Goal: Communication & Community: Share content

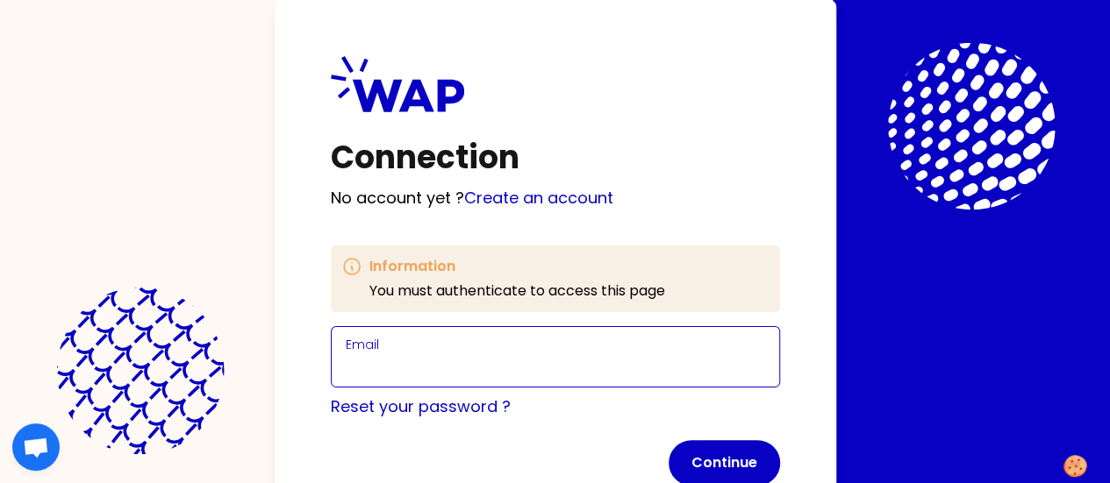
click at [376, 375] on input "Email" at bounding box center [555, 367] width 419 height 25
type input "[PERSON_NAME][EMAIL_ADDRESS][PERSON_NAME][DOMAIN_NAME]"
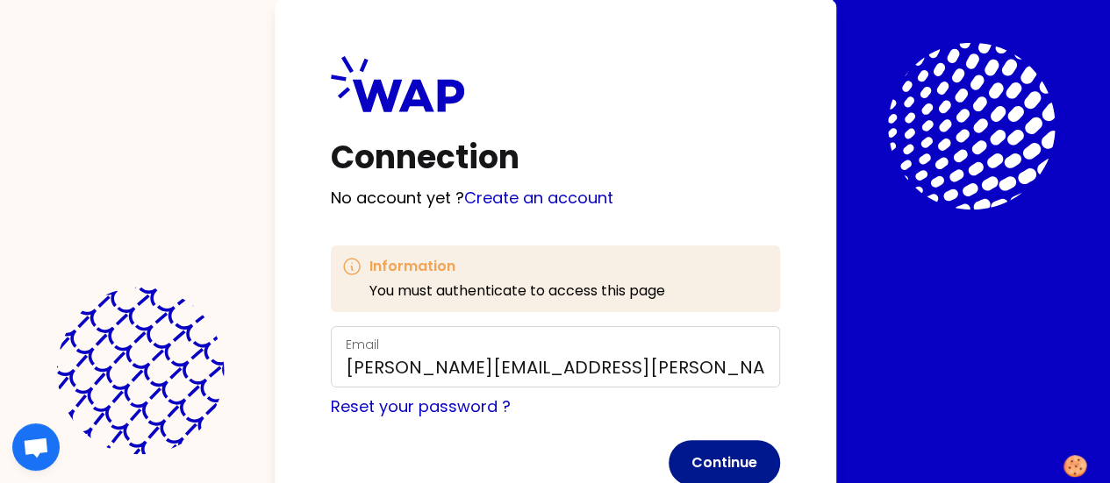
click at [669, 459] on button "Continue" at bounding box center [724, 463] width 111 height 46
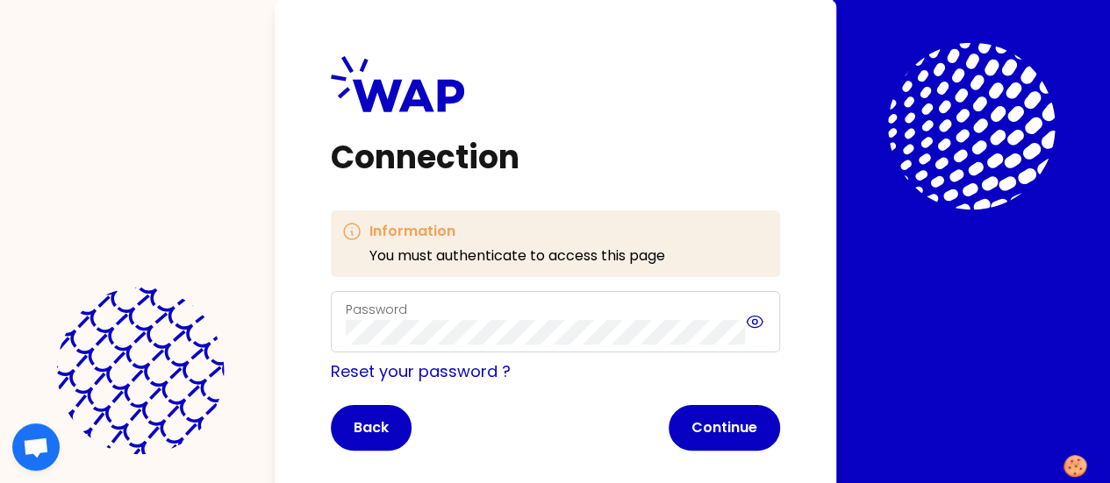
click at [753, 324] on icon at bounding box center [755, 321] width 5 height 5
click at [669, 425] on button "Continue" at bounding box center [724, 428] width 111 height 46
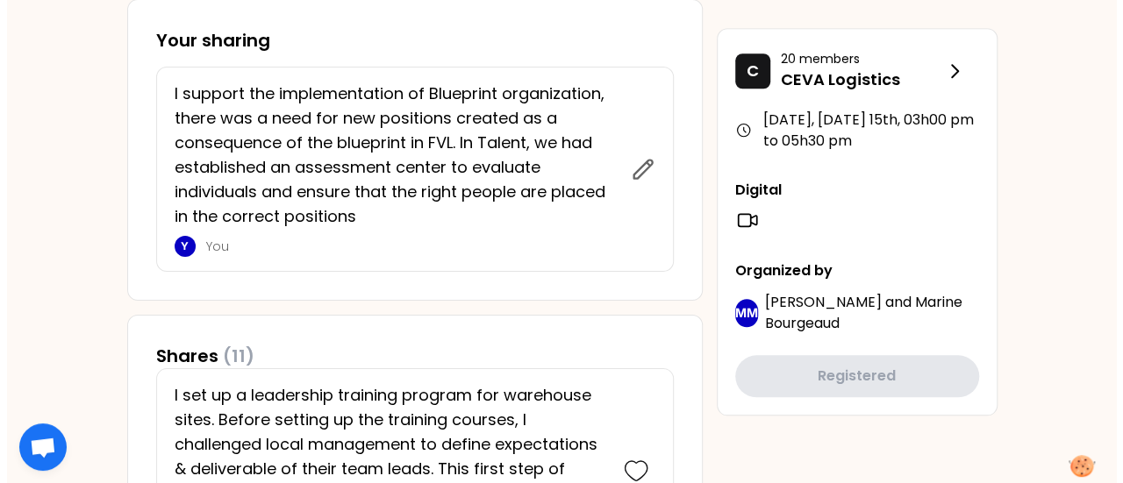
scroll to position [784, 0]
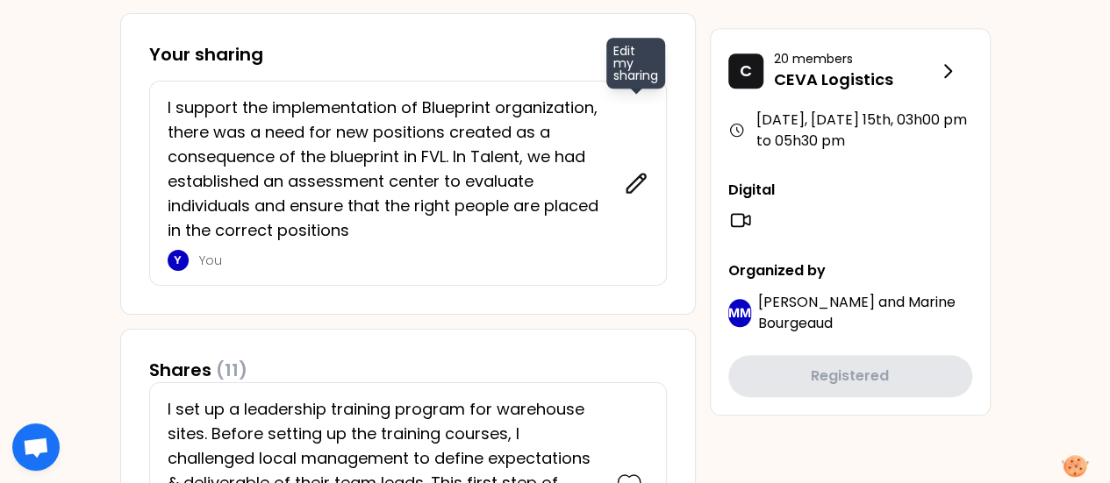
click at [634, 184] on icon at bounding box center [635, 183] width 18 height 18
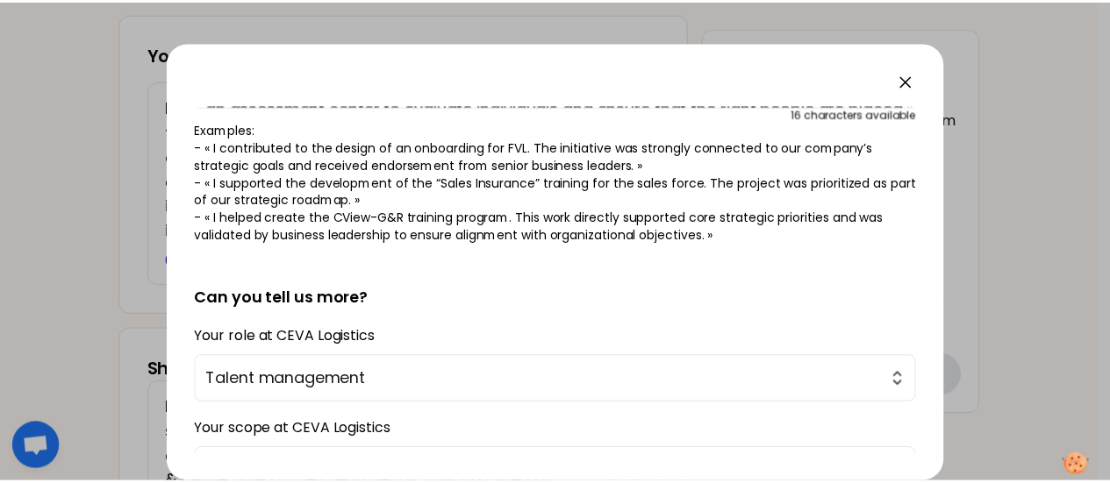
scroll to position [167, 0]
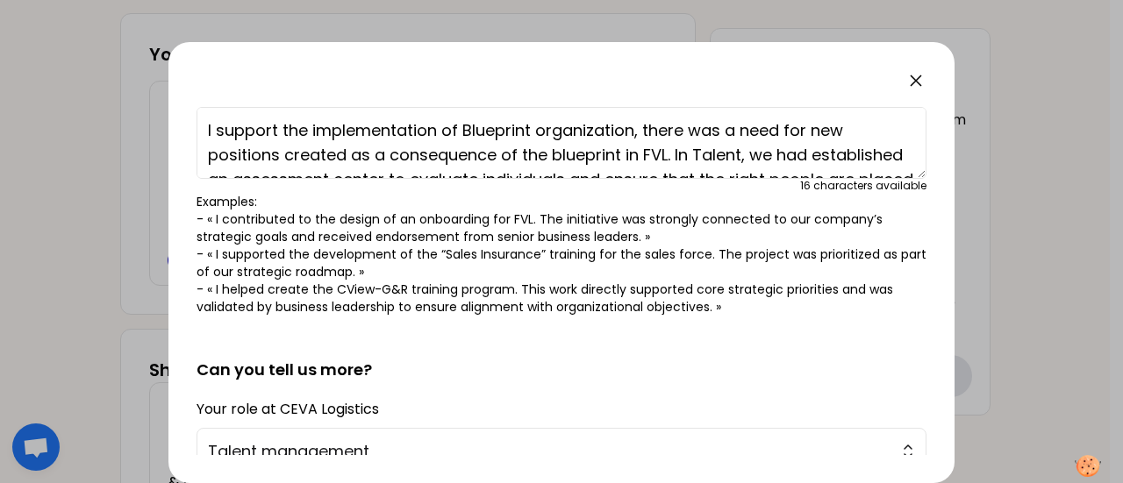
click at [914, 77] on icon at bounding box center [916, 80] width 21 height 21
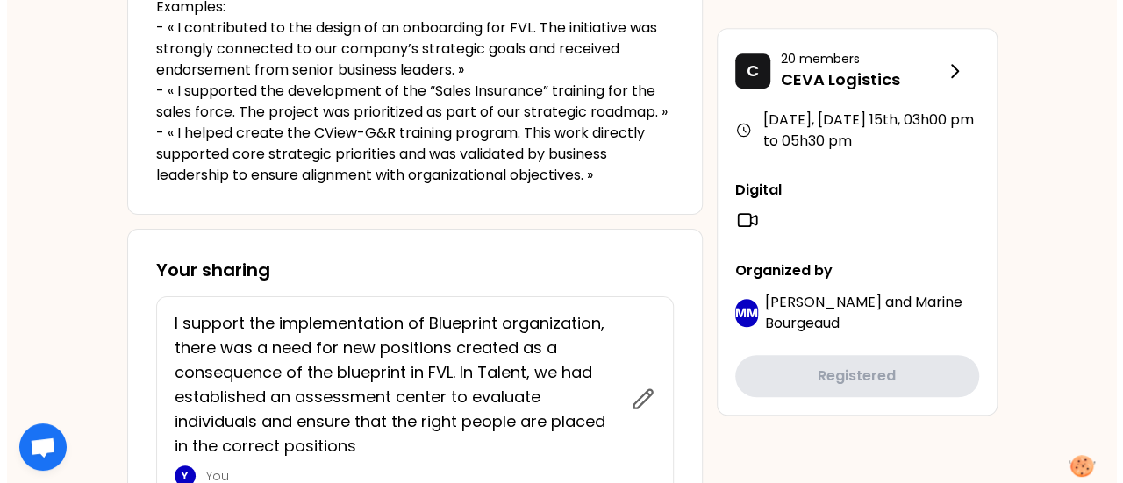
scroll to position [637, 0]
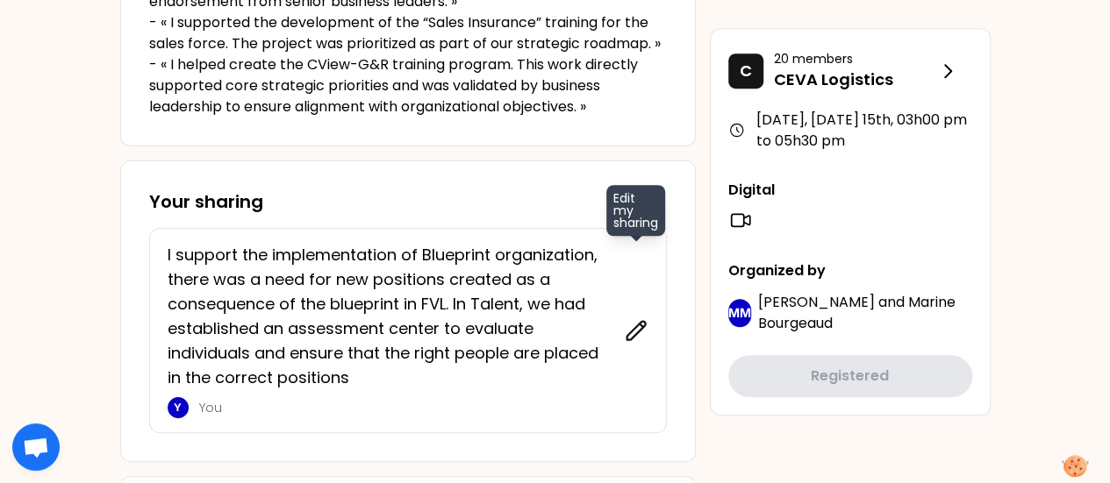
click at [641, 329] on icon at bounding box center [636, 331] width 25 height 25
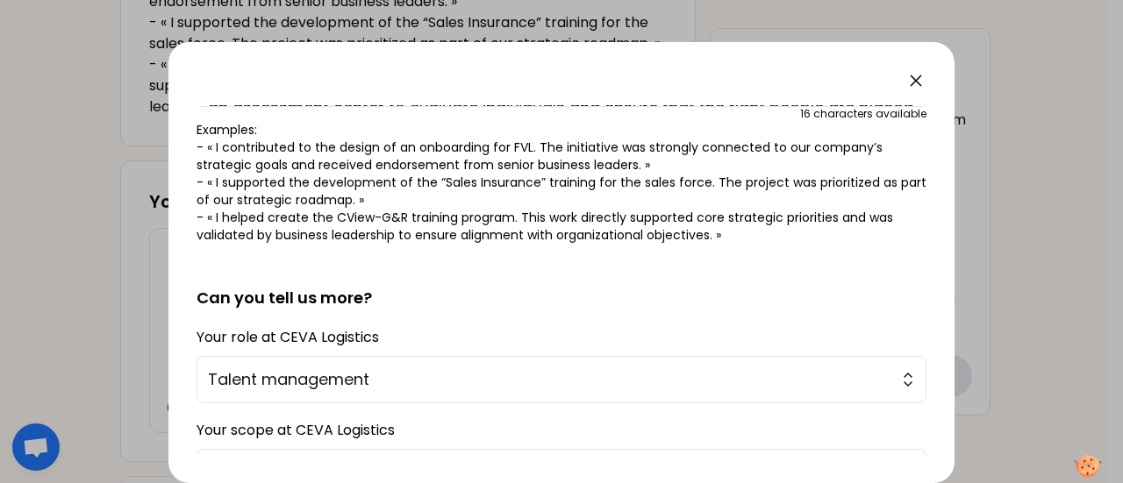
scroll to position [393, 0]
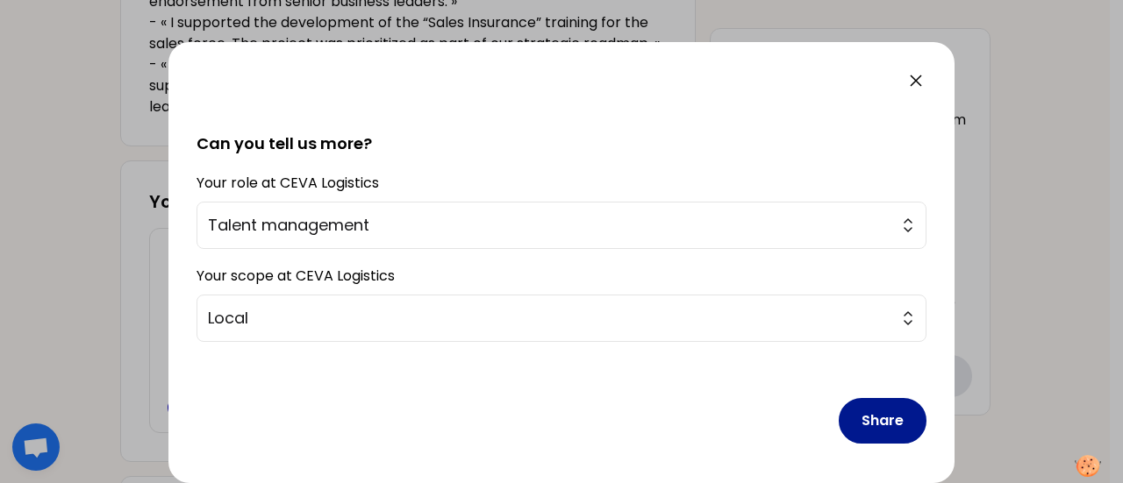
click at [876, 420] on button "Share" at bounding box center [883, 421] width 88 height 46
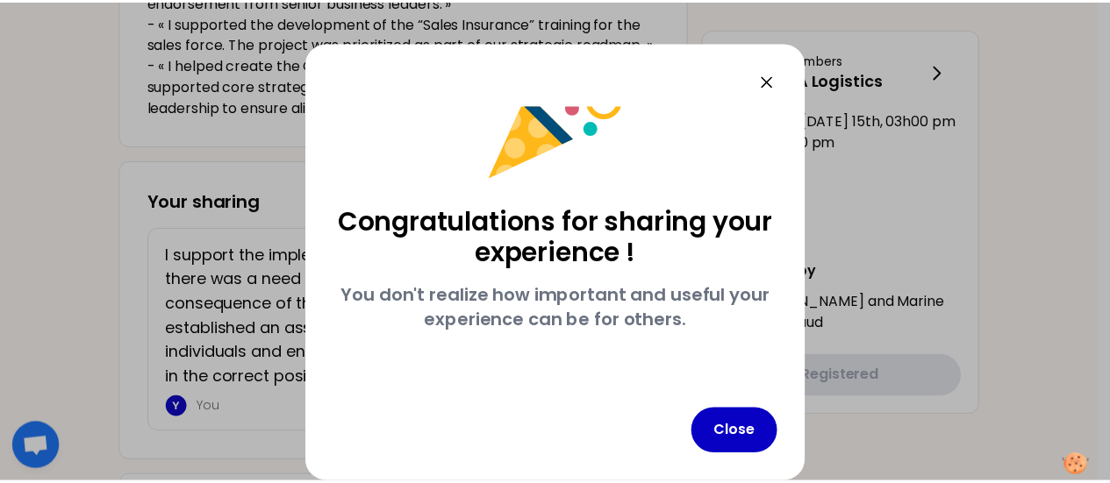
scroll to position [67, 0]
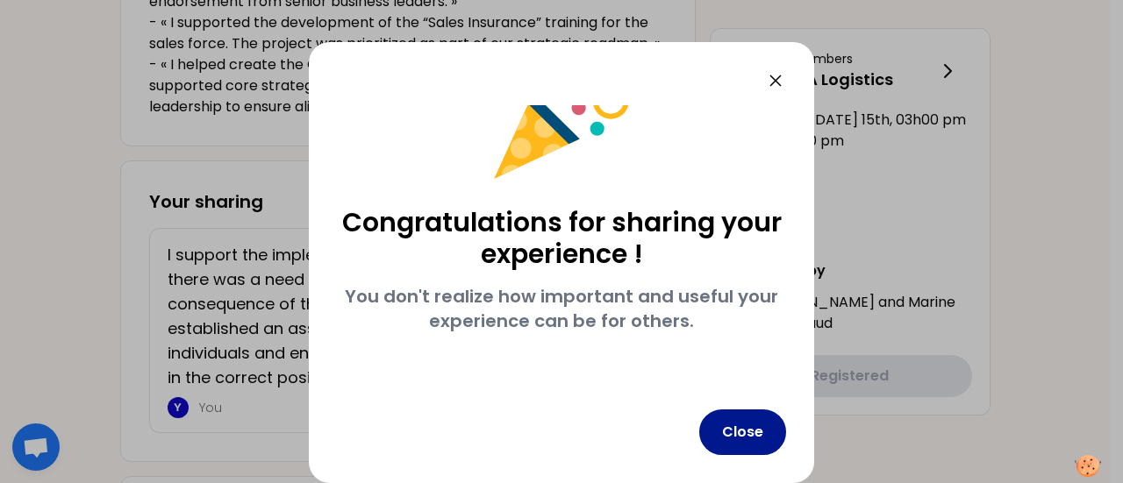
click at [748, 436] on button "Close" at bounding box center [742, 433] width 87 height 46
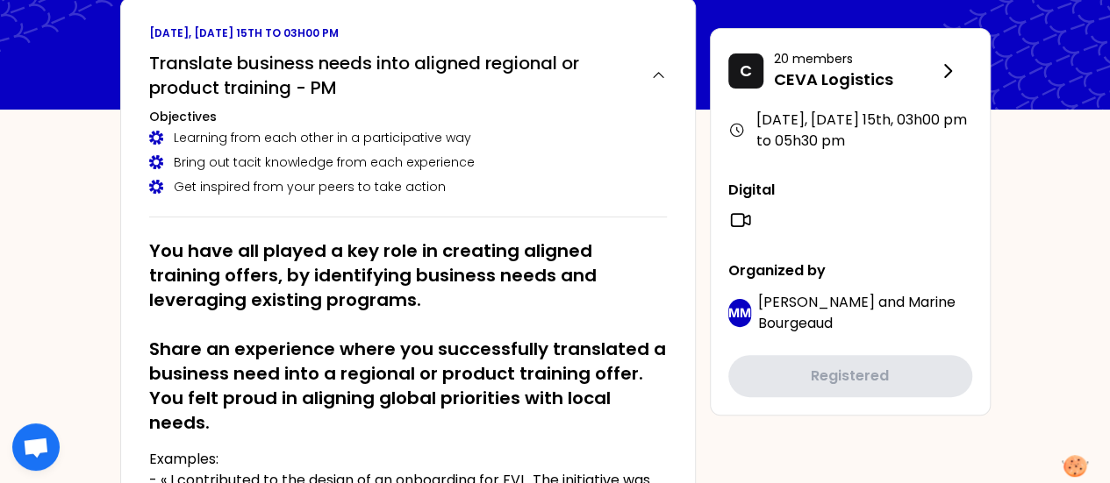
scroll to position [120, 0]
